Goal: Task Accomplishment & Management: Use online tool/utility

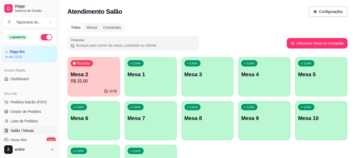
click at [95, 85] on div "Ocupada Mesa 2 R$ 25,00" at bounding box center [93, 71] width 53 height 29
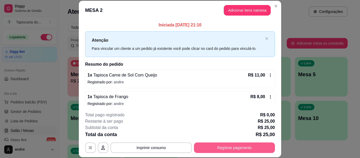
click at [248, 143] on button "Registrar pagamento" at bounding box center [234, 147] width 81 height 11
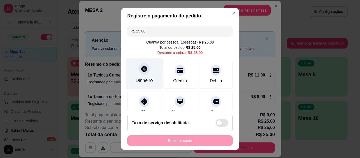
click at [145, 82] on div "Dinheiro" at bounding box center [143, 80] width 17 height 7
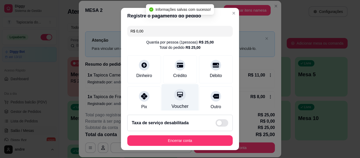
type input "R$ 0,00"
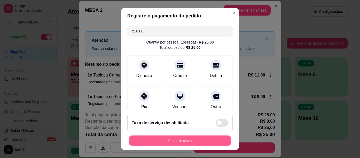
click at [220, 141] on button "Encerrar conta" at bounding box center [180, 140] width 102 height 10
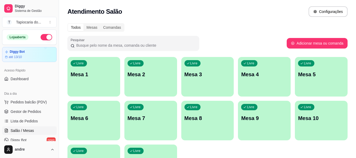
click at [238, 28] on div "Todos Mesas Comandas" at bounding box center [207, 27] width 280 height 8
click at [304, 80] on div "Livre Mesa 5" at bounding box center [320, 73] width 51 height 32
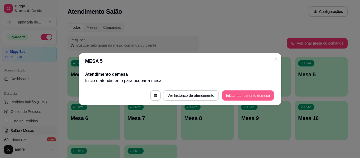
click at [259, 97] on button "Iniciar atendimento de mesa" at bounding box center [248, 95] width 52 height 10
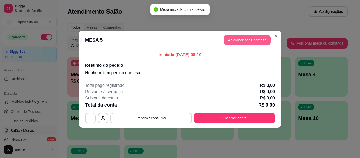
click at [247, 37] on button "Adicionar itens na mesa" at bounding box center [247, 40] width 47 height 11
drag, startPoint x: 247, startPoint y: 37, endPoint x: 116, endPoint y: 36, distance: 131.1
click at [236, 43] on div "Janta ou Café da Manhã Tapiocas Cuscuz Recheados Pães Natural Salgados Tapiocas…" at bounding box center [124, 25] width 235 height 41
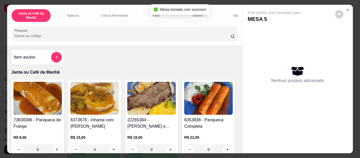
click at [116, 36] on input "Pesquisa" at bounding box center [122, 35] width 216 height 5
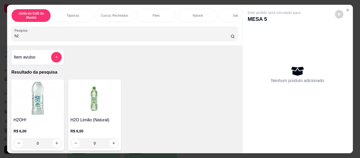
scroll to position [53, 0]
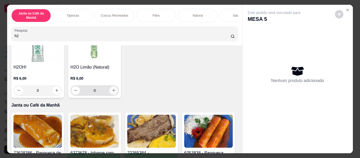
type input "h2"
click at [112, 92] on icon "increase-product-quantity" at bounding box center [114, 90] width 4 height 4
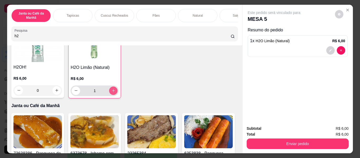
type input "1"
drag, startPoint x: 88, startPoint y: 32, endPoint x: 5, endPoint y: 34, distance: 82.7
click at [7, 34] on div "Janta ou Café da Manhã Tapiocas Cuscuz Recheados Pães Natural Salgados Tapiocas…" at bounding box center [124, 25] width 235 height 41
click at [14, 37] on div "h2" at bounding box center [124, 33] width 220 height 11
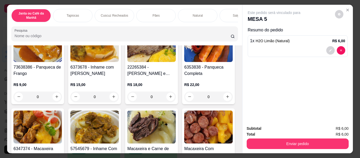
scroll to position [0, 0]
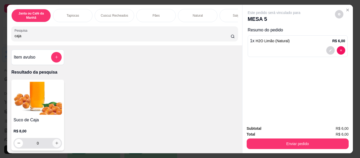
type input "caja"
click at [55, 145] on icon "increase-product-quantity" at bounding box center [57, 143] width 4 height 4
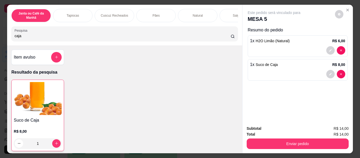
type input "1"
drag, startPoint x: 79, startPoint y: 36, endPoint x: 0, endPoint y: 39, distance: 78.8
click at [0, 39] on div "Janta ou Café da Manhã Tapiocas Cuscuz Recheados Pães Natural Salgados Tapiocas…" at bounding box center [180, 79] width 360 height 158
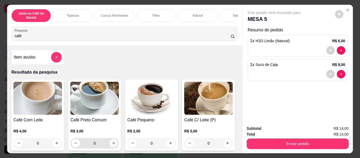
type input "café"
click at [112, 144] on icon "increase-product-quantity" at bounding box center [114, 143] width 4 height 4
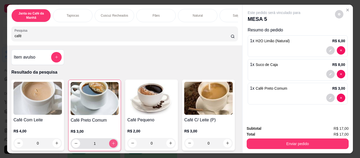
type input "1"
drag, startPoint x: 41, startPoint y: 40, endPoint x: 0, endPoint y: 53, distance: 43.2
click at [0, 53] on div "Janta ou Café da Manhã Tapiocas Cuscuz Recheados Pães Natural Salgados Tapiocas…" at bounding box center [180, 79] width 360 height 158
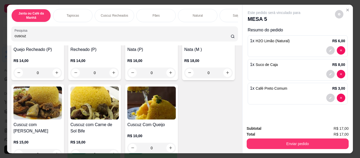
scroll to position [184, 0]
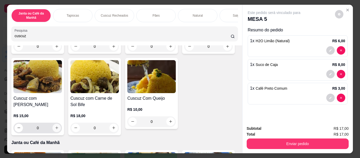
type input "cuscuz"
click at [58, 129] on icon "increase-product-quantity" at bounding box center [56, 127] width 3 height 3
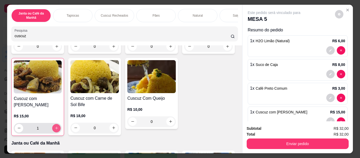
type input "1"
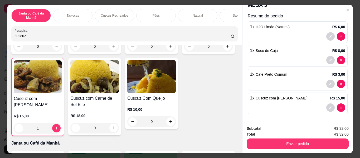
drag, startPoint x: 92, startPoint y: 34, endPoint x: 47, endPoint y: 27, distance: 44.9
click at [11, 29] on div "Pesquisa cuscuz" at bounding box center [124, 33] width 226 height 15
drag, startPoint x: 44, startPoint y: 36, endPoint x: 0, endPoint y: 37, distance: 44.0
click at [0, 37] on div "Janta ou Café da Manhã Tapiocas Cuscuz Recheados Pães Natural Salgados Tapiocas…" at bounding box center [180, 79] width 360 height 158
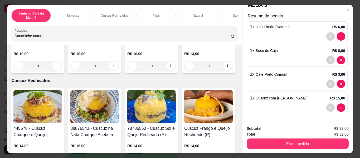
scroll to position [816, 0]
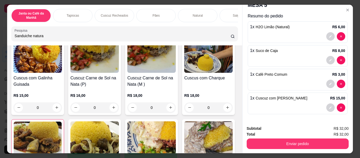
type input "Sanduiche natura"
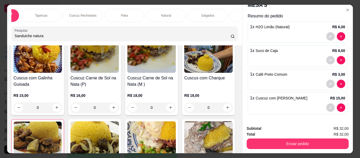
scroll to position [0, 53]
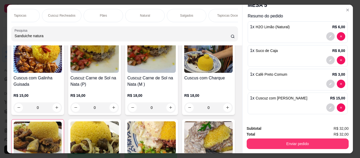
click at [149, 16] on div "Natural" at bounding box center [144, 15] width 39 height 13
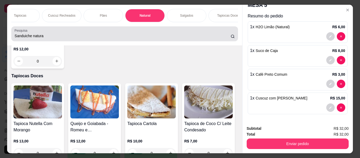
scroll to position [14, 0]
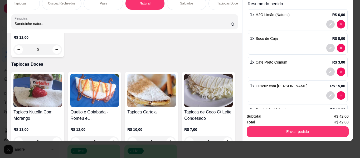
type input "1"
drag, startPoint x: 104, startPoint y: 21, endPoint x: 0, endPoint y: 20, distance: 104.0
click at [0, 20] on div "Janta ou Café da Manhã Tapiocas Cuscuz Recheados Pães Natural Salgados Tapiocas…" at bounding box center [180, 79] width 360 height 158
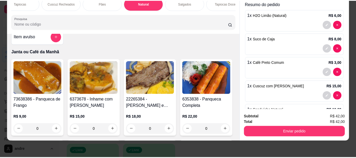
scroll to position [0, 0]
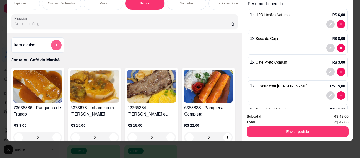
click at [57, 42] on button "add-separate-item" at bounding box center [56, 45] width 11 height 11
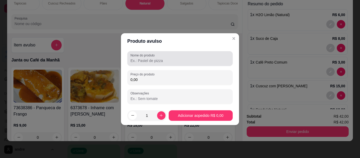
click at [149, 63] on div at bounding box center [179, 58] width 99 height 11
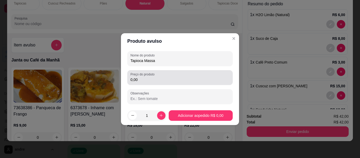
type input "Tapioca Massa"
click at [155, 78] on input "0,00" at bounding box center [179, 79] width 99 height 5
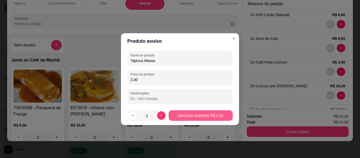
type input "2,00"
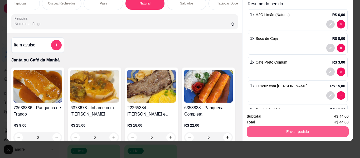
click at [294, 127] on button "Enviar pedido" at bounding box center [297, 131] width 102 height 11
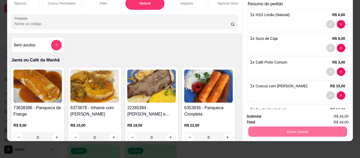
click at [346, 114] on button "Enviar pedido" at bounding box center [335, 114] width 30 height 10
